Goal: Navigation & Orientation: Find specific page/section

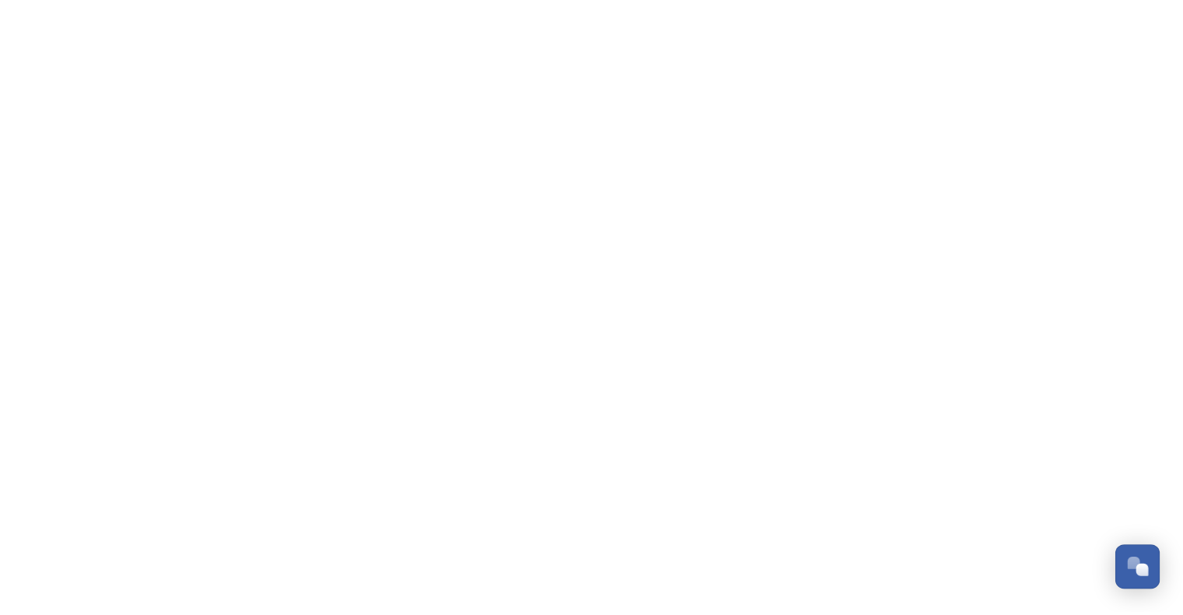
scroll to position [2933, 0]
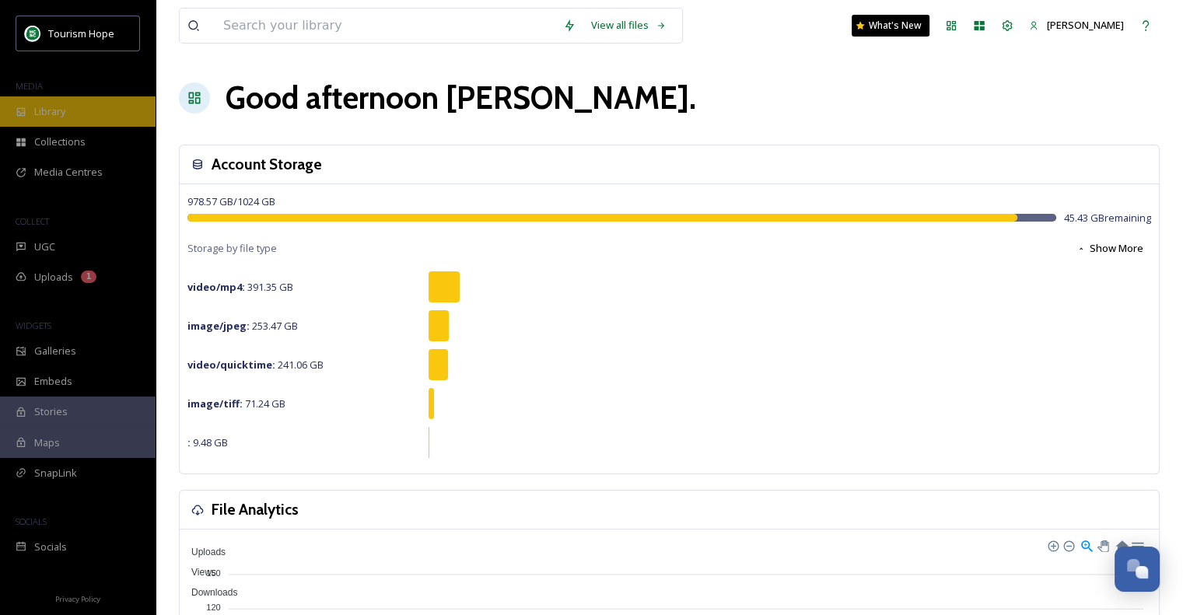
click at [48, 104] on span "Library" at bounding box center [49, 111] width 31 height 15
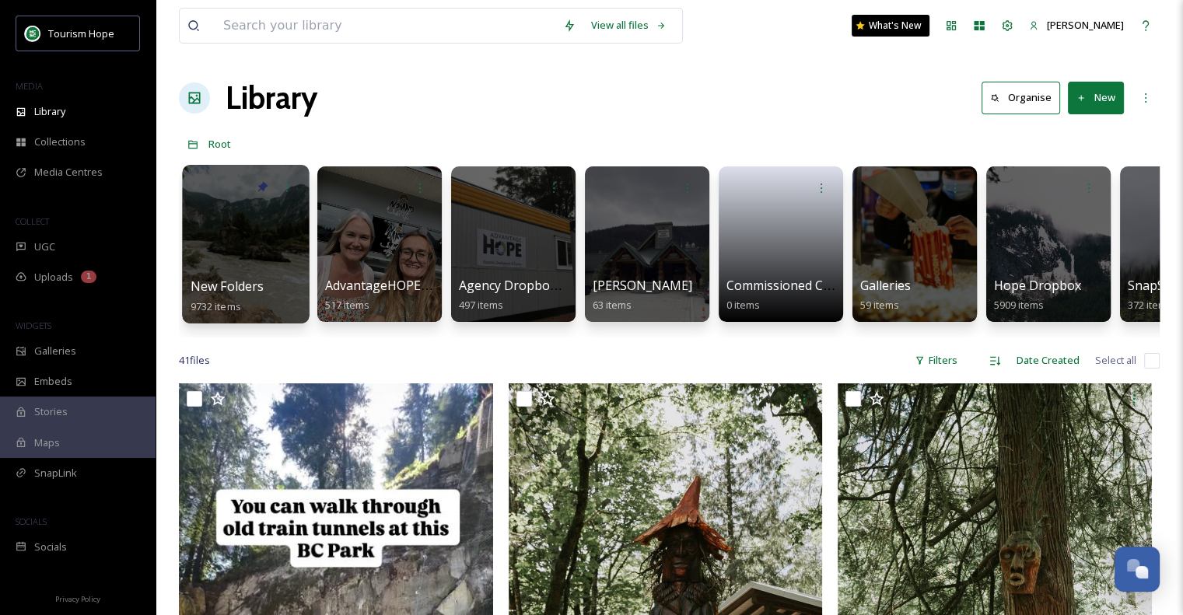
click at [266, 239] on div at bounding box center [245, 244] width 127 height 159
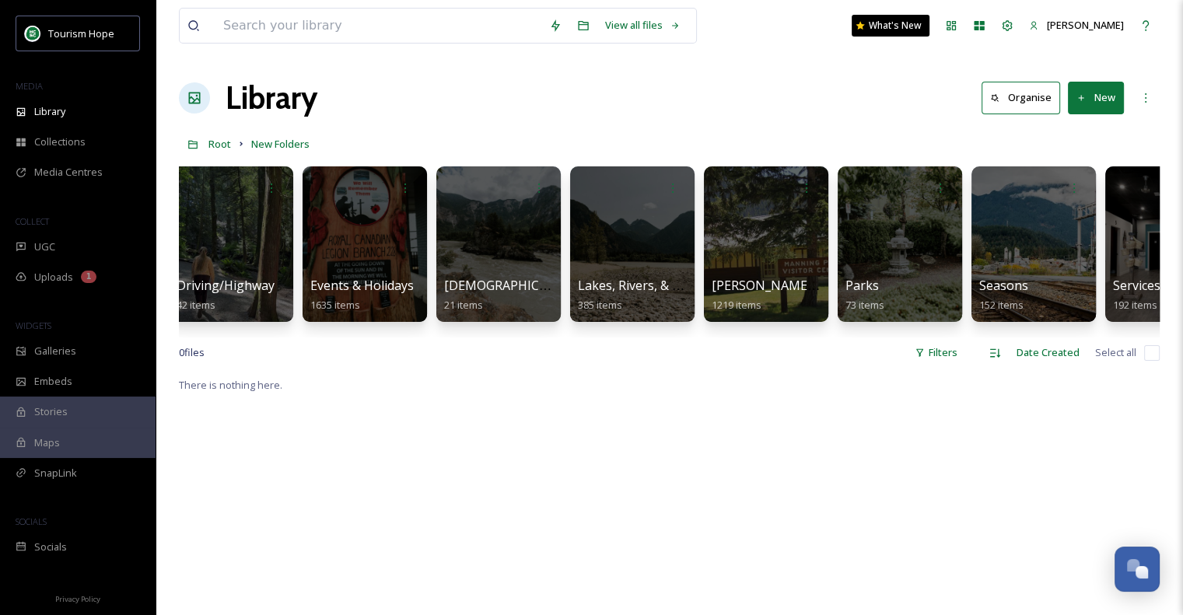
scroll to position [0, 1102]
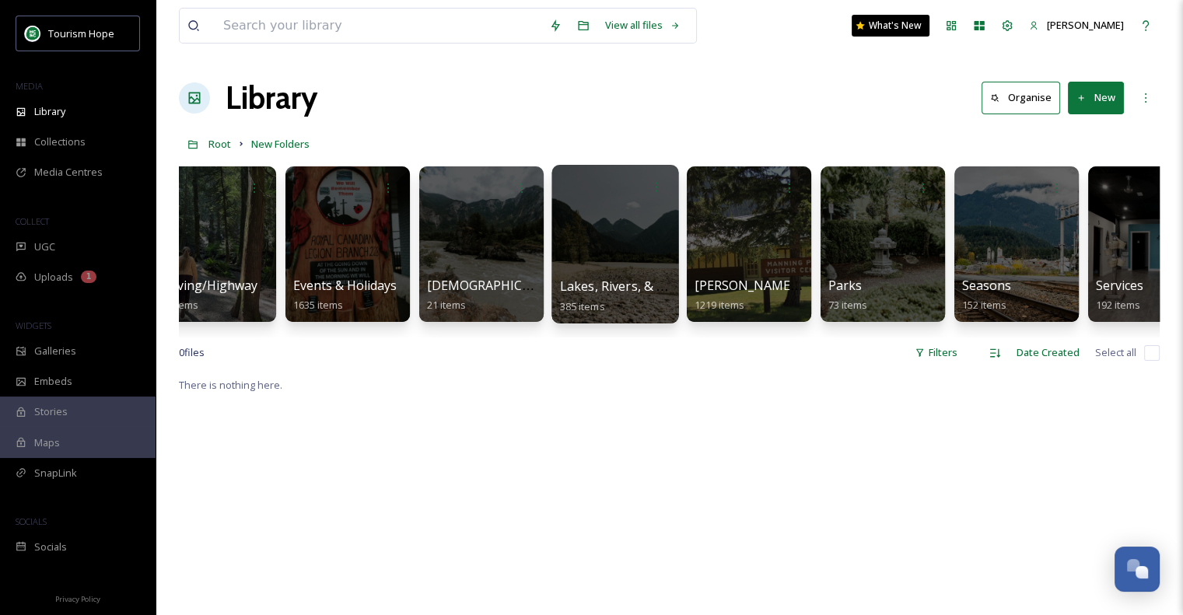
click at [625, 220] on div at bounding box center [614, 244] width 127 height 159
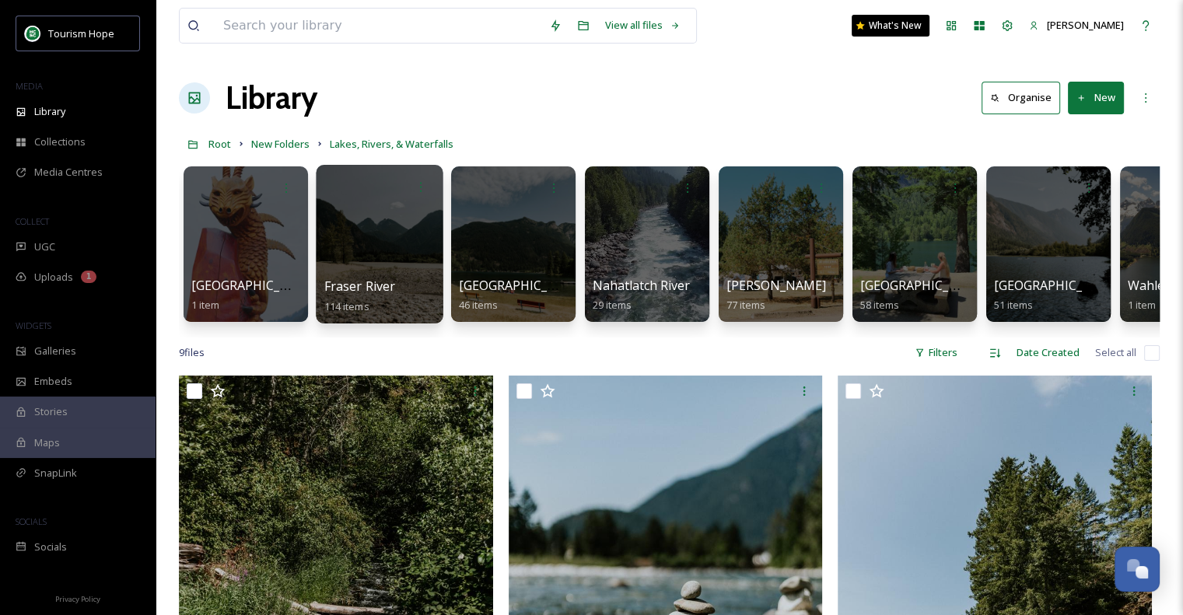
click at [375, 258] on div at bounding box center [379, 244] width 127 height 159
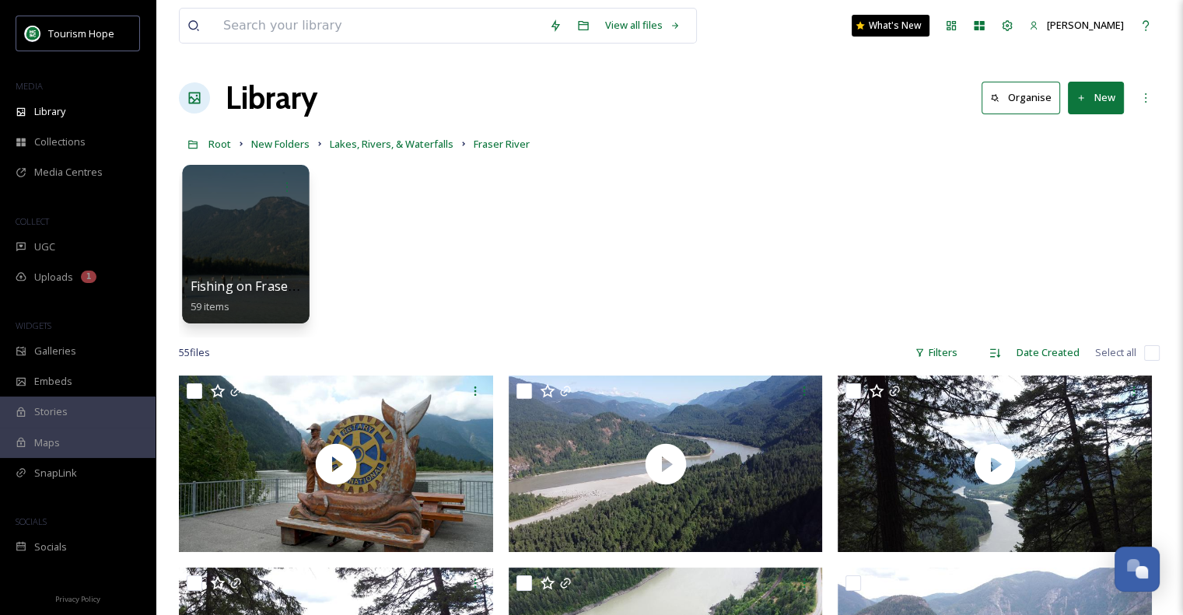
click at [215, 223] on div at bounding box center [245, 244] width 127 height 159
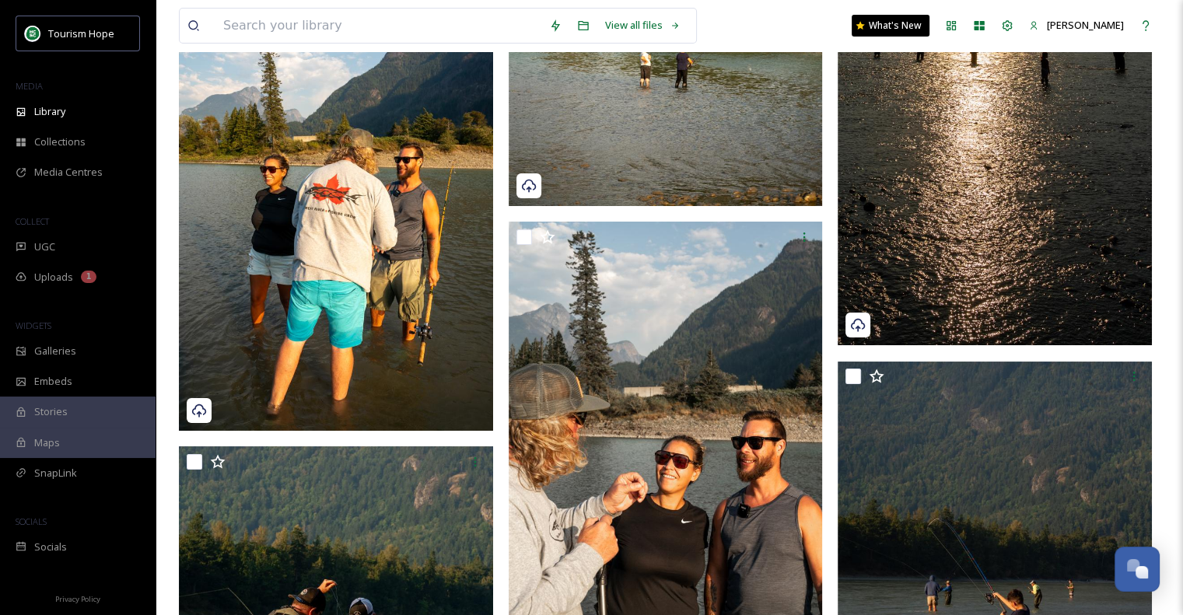
scroll to position [5831, 0]
